Goal: Transaction & Acquisition: Download file/media

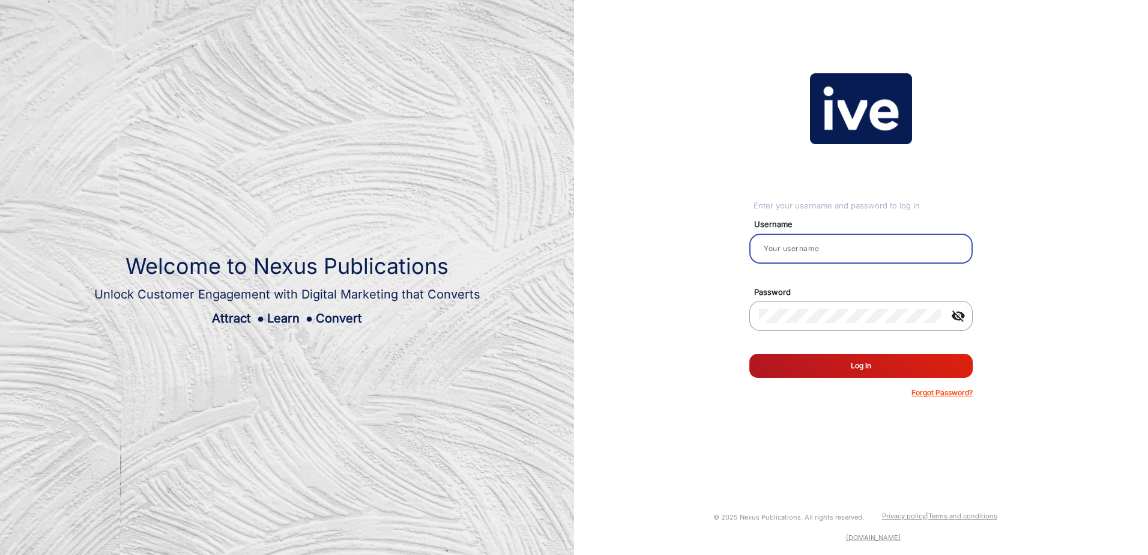
click at [779, 255] on input "email" at bounding box center [861, 248] width 204 height 14
type input "[PERSON_NAME]"
click at [749, 354] on button "Log In" at bounding box center [860, 366] width 223 height 24
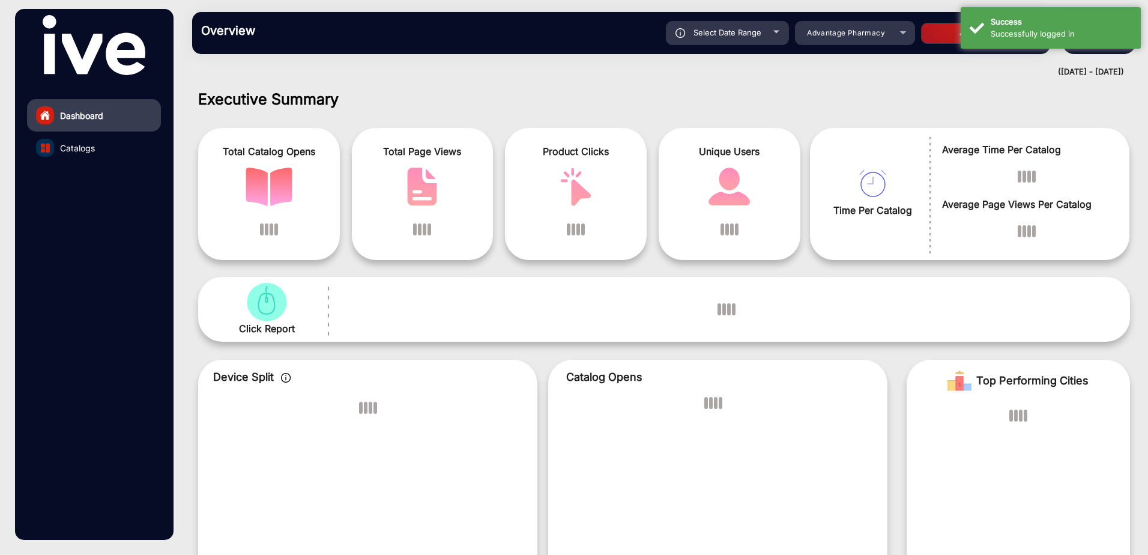
scroll to position [9, 0]
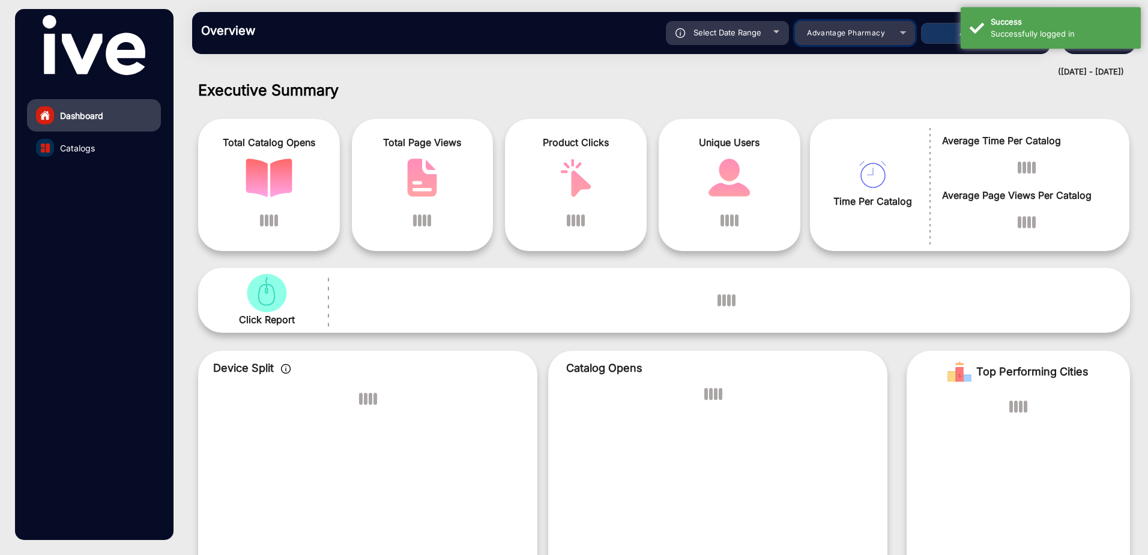
click at [898, 36] on div "Advantage Pharmacy" at bounding box center [855, 33] width 120 height 14
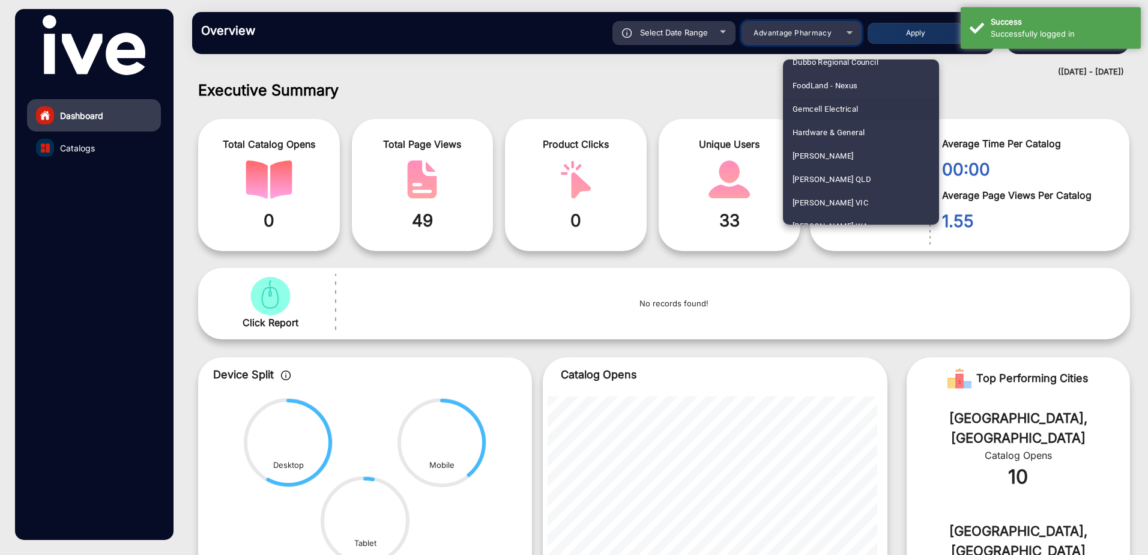
scroll to position [1081, 0]
click at [839, 184] on span "Howards Storage World" at bounding box center [836, 189] width 86 height 23
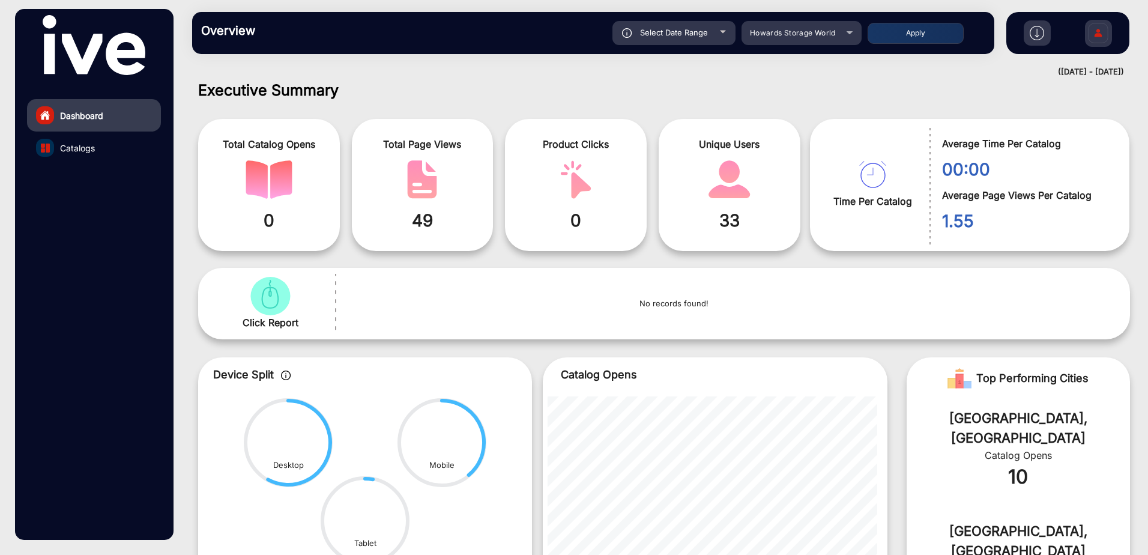
click at [731, 28] on div "Select Date Range" at bounding box center [673, 33] width 123 height 24
type input "[DATE]"
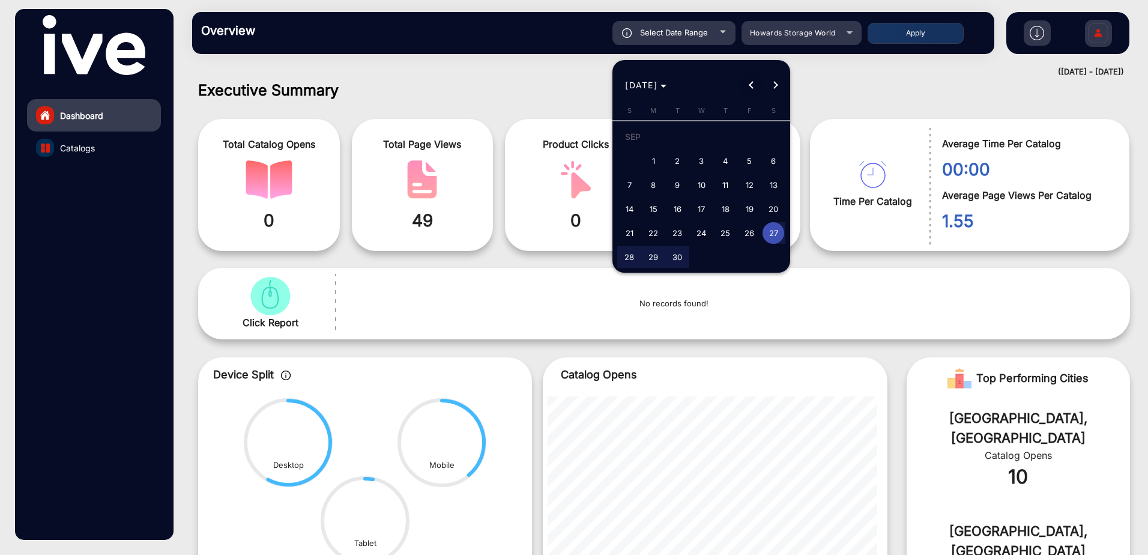
click at [747, 82] on span "Previous month" at bounding box center [751, 85] width 24 height 24
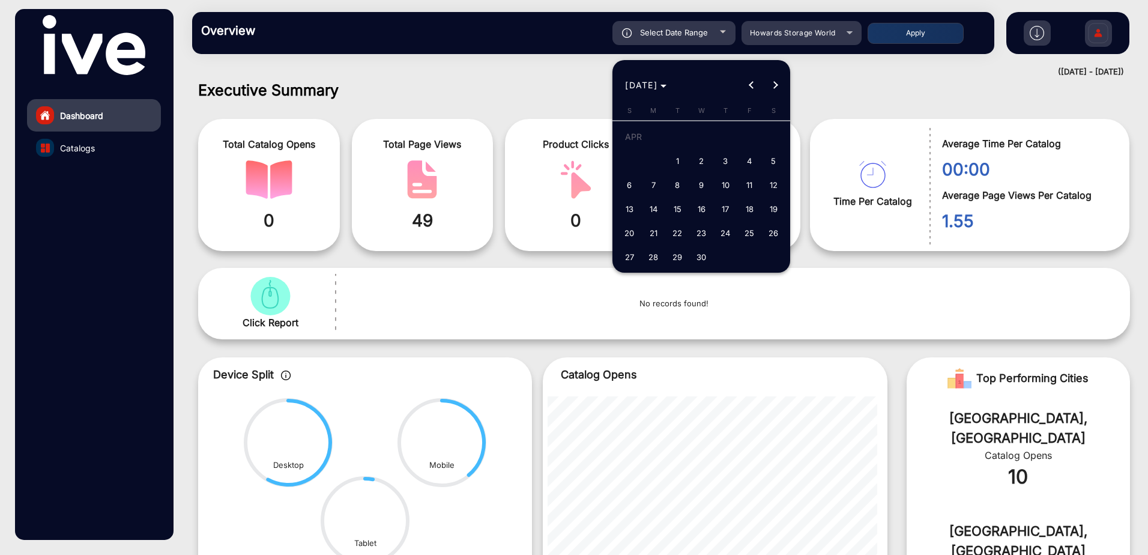
click at [680, 156] on span "1" at bounding box center [677, 161] width 22 height 22
type input "[DATE]"
click at [769, 85] on span "Next month" at bounding box center [775, 85] width 24 height 24
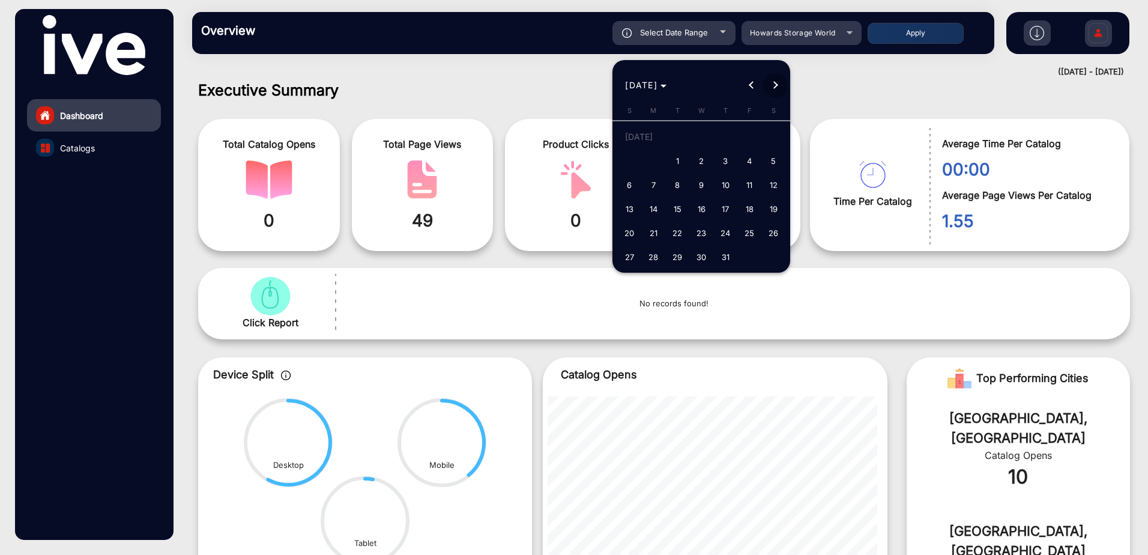
click at [769, 85] on span "Next month" at bounding box center [775, 85] width 24 height 24
click at [744, 131] on span "3" at bounding box center [749, 139] width 22 height 25
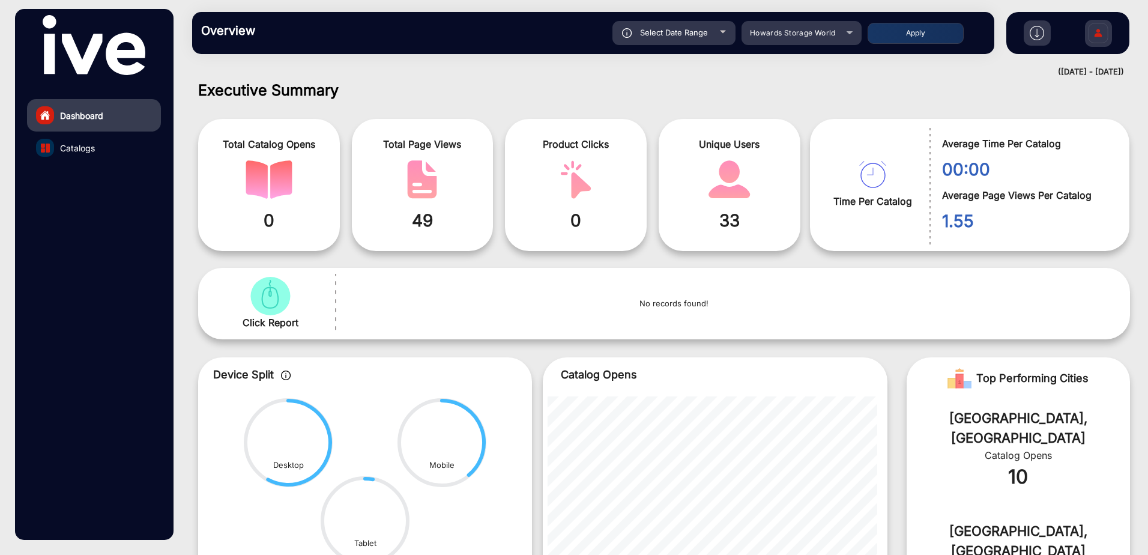
type input "[DATE]"
click at [905, 39] on button "Apply" at bounding box center [916, 33] width 96 height 21
type input "[DATE]"
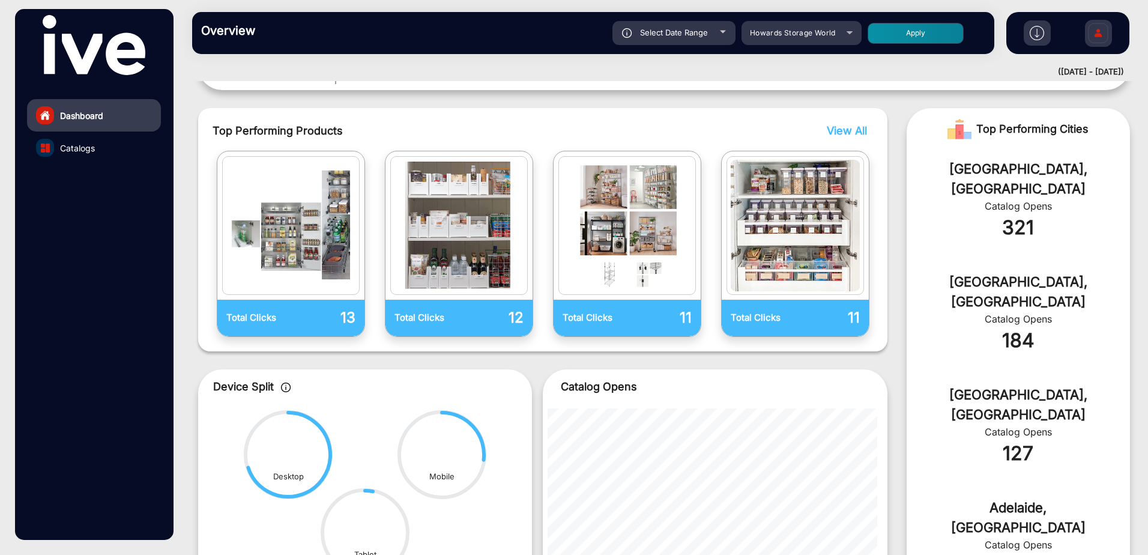
scroll to position [258, 0]
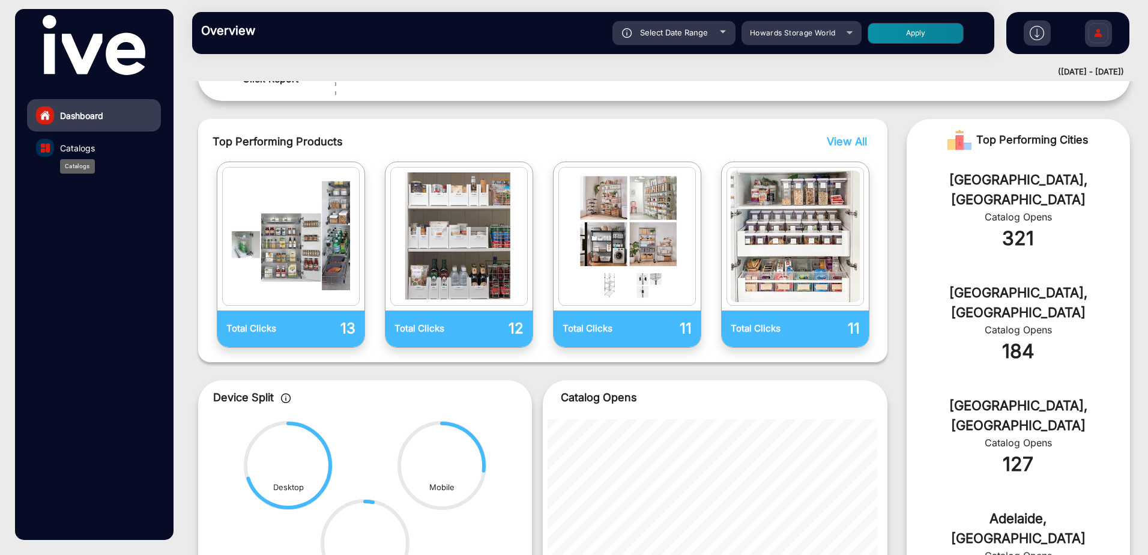
click at [88, 150] on span "Catalogs" at bounding box center [77, 148] width 35 height 13
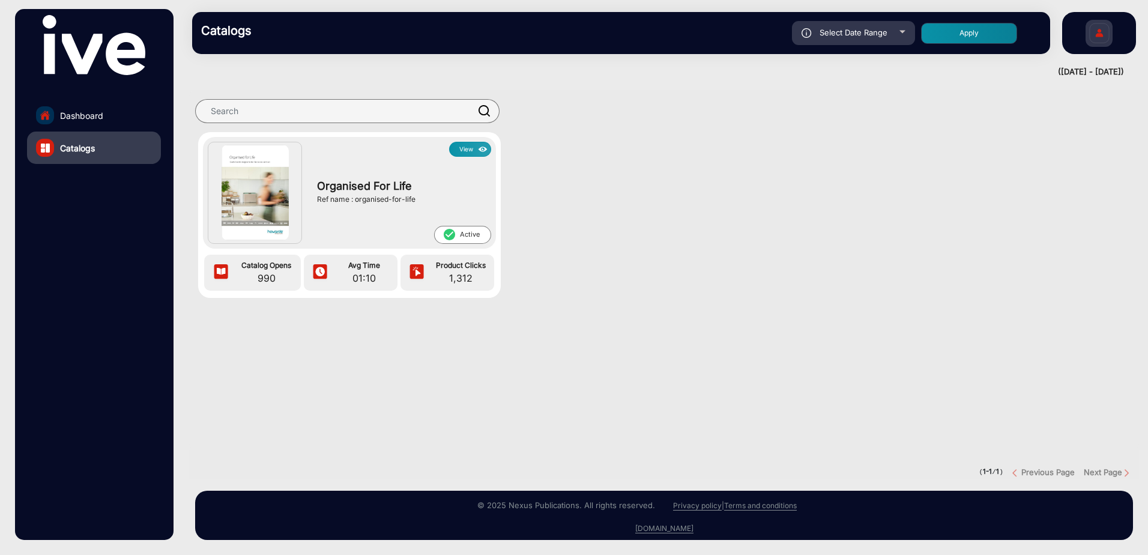
click at [905, 31] on div at bounding box center [902, 32] width 6 height 3
click at [899, 33] on div at bounding box center [902, 32] width 6 height 3
click at [863, 31] on span "Select Date Range" at bounding box center [854, 33] width 68 height 10
type input "[DATE]"
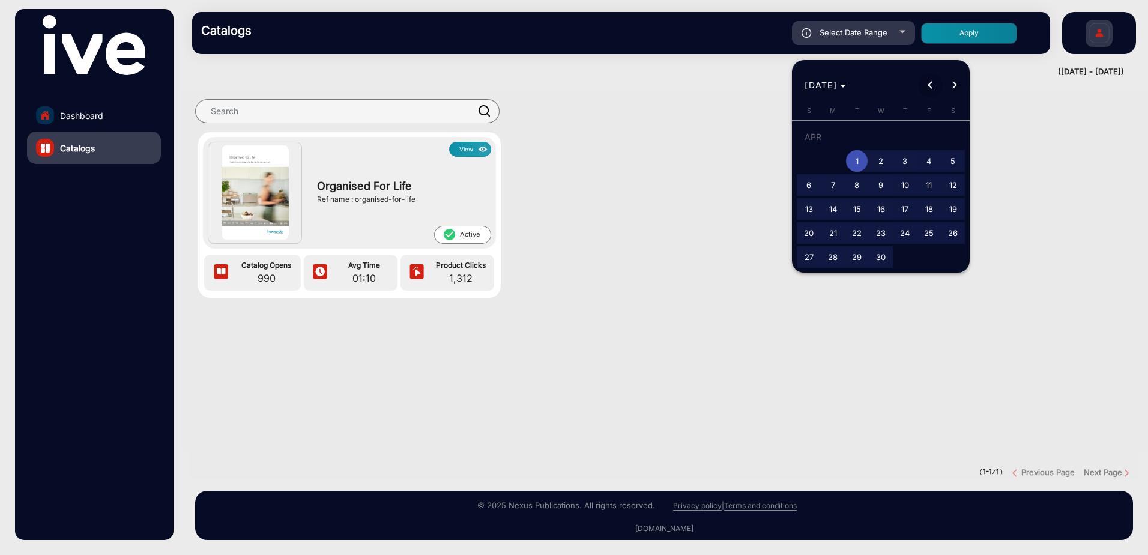
click at [929, 84] on button "Previous month" at bounding box center [931, 85] width 24 height 24
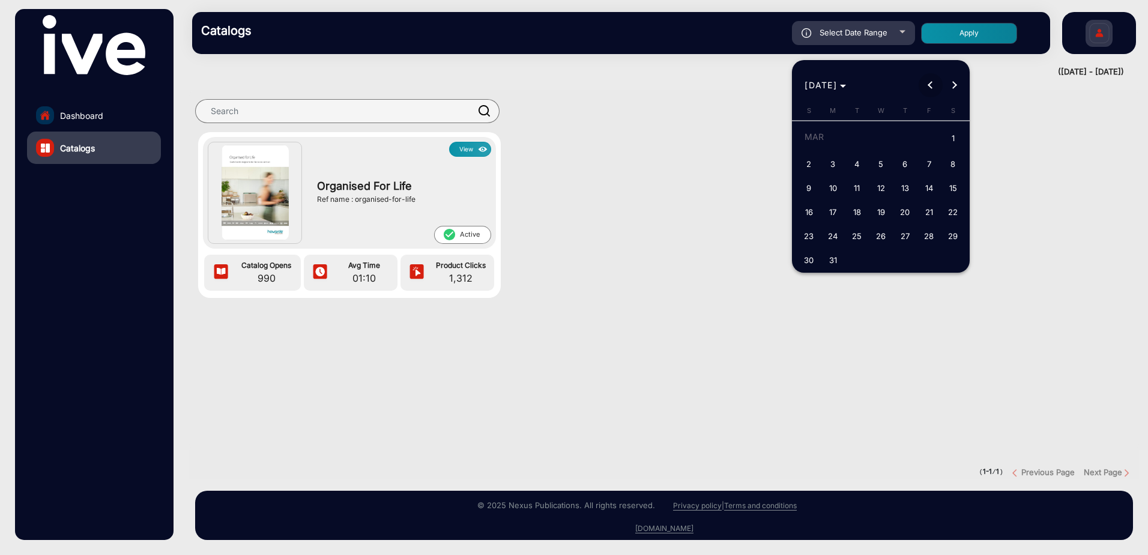
click at [929, 84] on button "Previous month" at bounding box center [931, 85] width 24 height 24
click at [878, 137] on span "1" at bounding box center [881, 139] width 22 height 25
type input "[DATE]"
click at [958, 82] on span "Next month" at bounding box center [955, 85] width 24 height 24
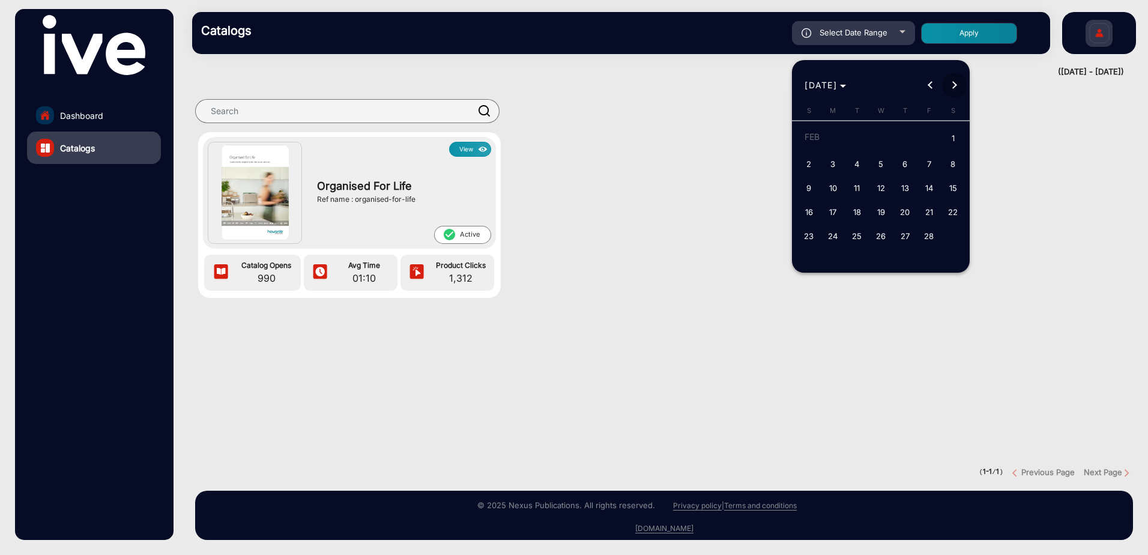
click at [958, 82] on span "Next month" at bounding box center [955, 85] width 24 height 24
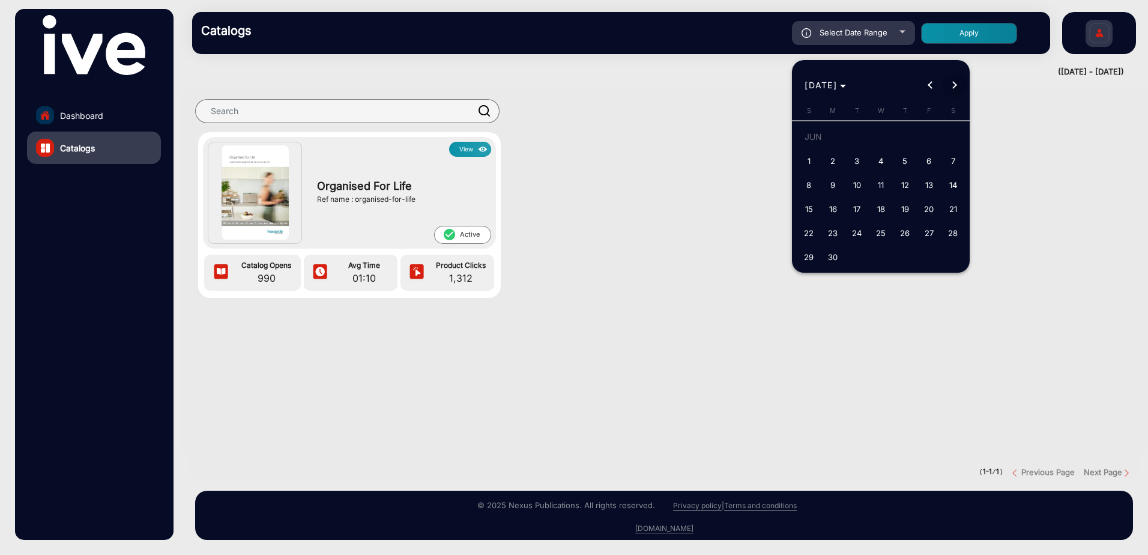
click at [958, 82] on span "Next month" at bounding box center [955, 85] width 24 height 24
click at [929, 139] on span "3" at bounding box center [929, 139] width 22 height 25
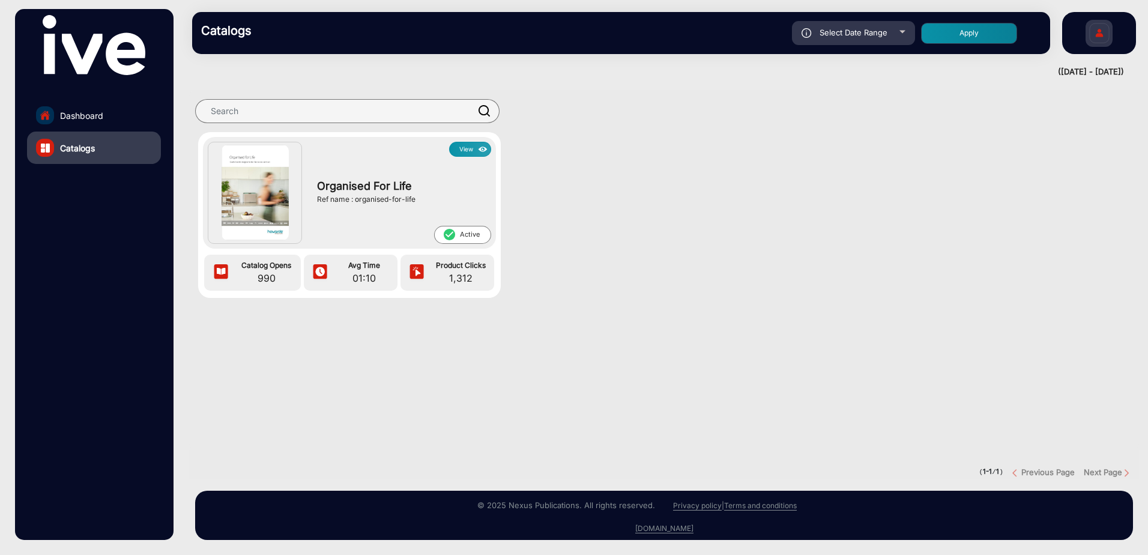
type input "[DATE]"
click at [971, 37] on button "Apply" at bounding box center [969, 33] width 96 height 21
type input "[DATE]"
click at [1092, 37] on img at bounding box center [1099, 35] width 25 height 42
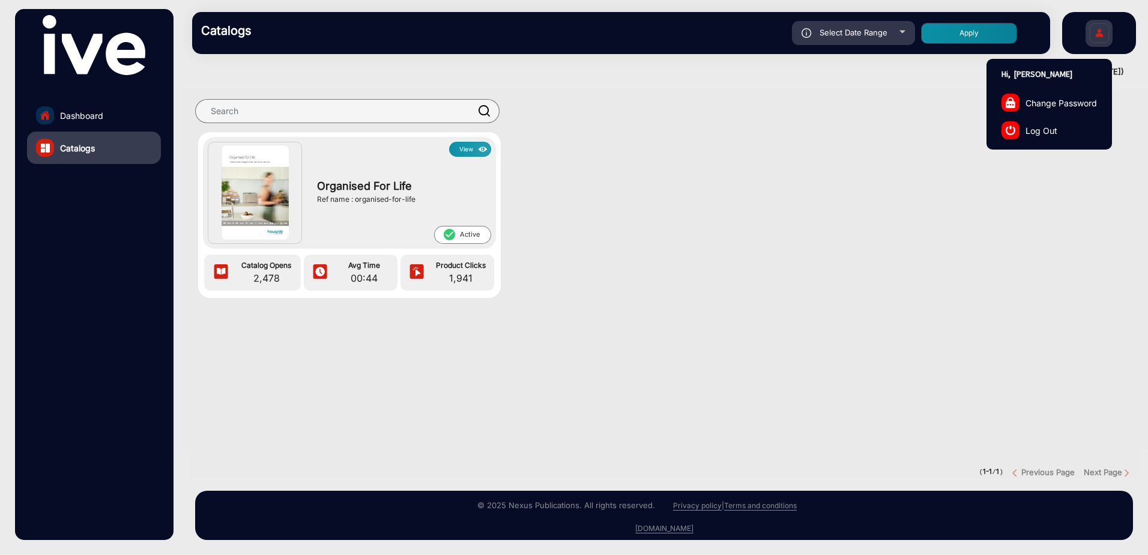
click at [467, 150] on button "View" at bounding box center [470, 149] width 42 height 15
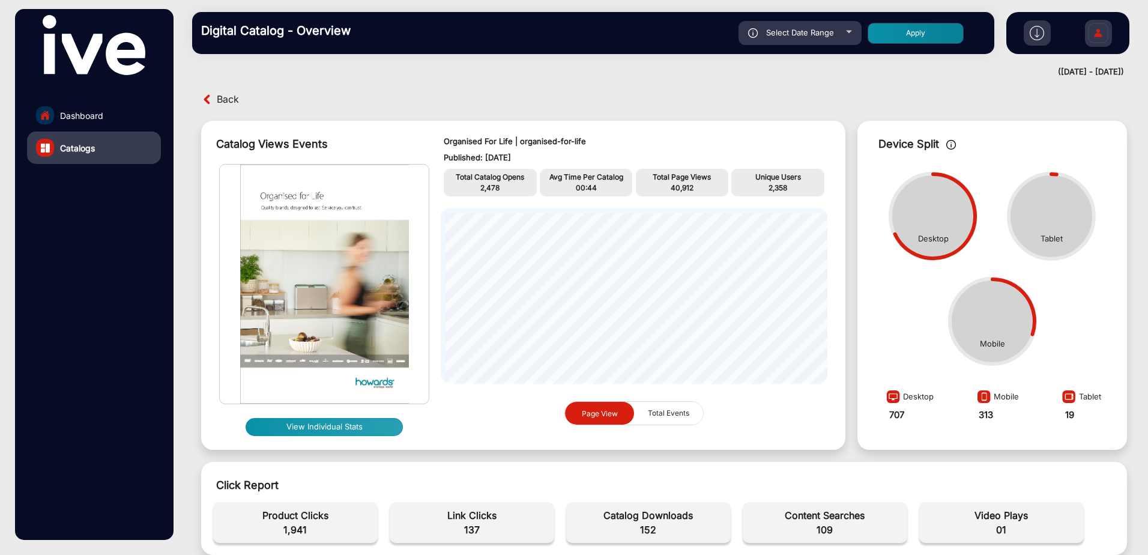
click at [1040, 29] on img at bounding box center [1037, 33] width 14 height 14
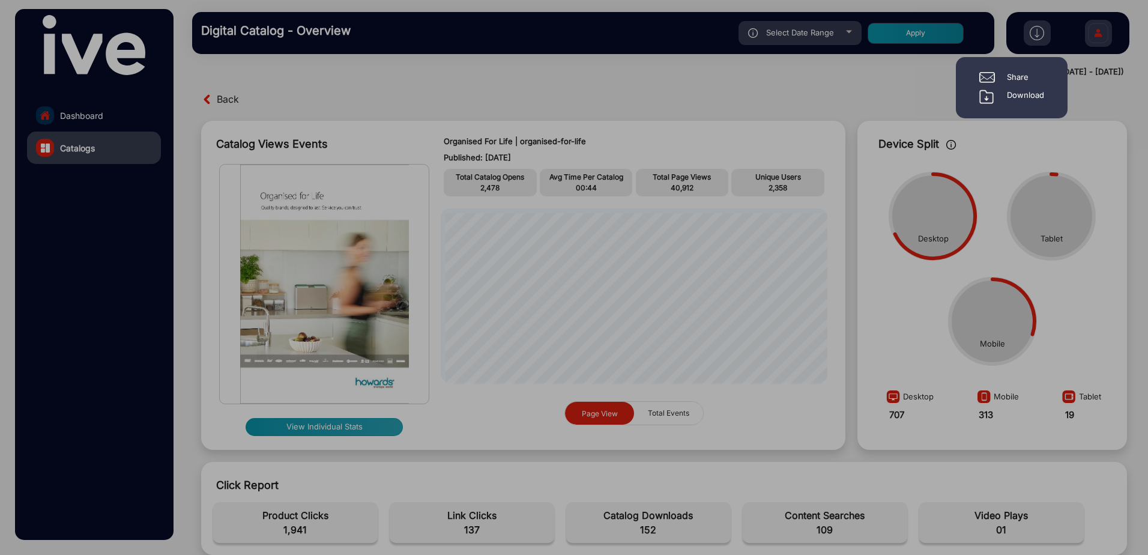
click at [1010, 98] on div "Download" at bounding box center [1025, 96] width 37 height 14
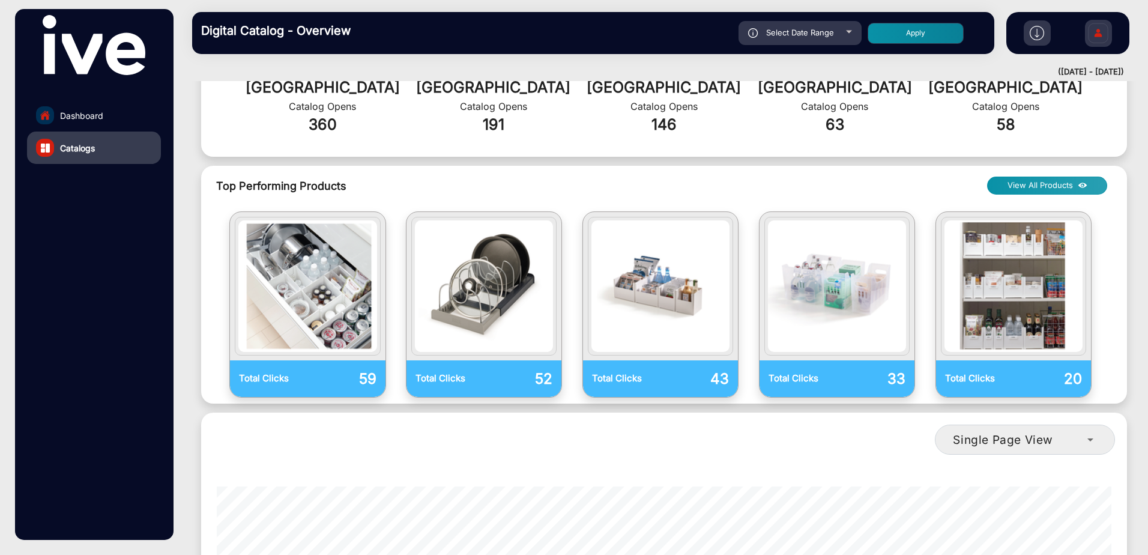
scroll to position [781, 0]
